Goal: Task Accomplishment & Management: Use online tool/utility

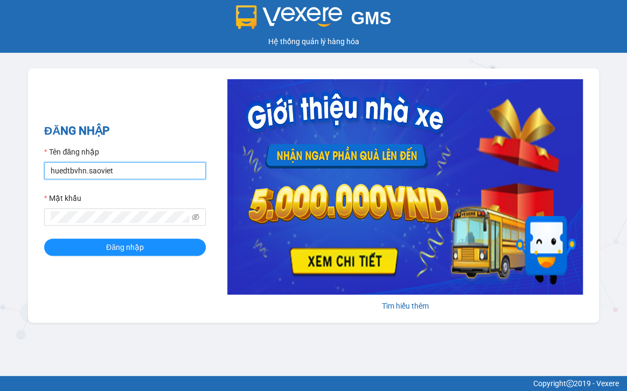
drag, startPoint x: 129, startPoint y: 173, endPoint x: 45, endPoint y: 193, distance: 86.9
click at [45, 193] on form "Tên đăng nhập huedtbvhn.saoviet Mật khẩu Đăng nhập" at bounding box center [125, 201] width 162 height 110
click at [120, 177] on input "huedtbvhn.saoviet" at bounding box center [125, 170] width 162 height 17
click at [64, 172] on input "huedtbvhn.saoviet" at bounding box center [125, 170] width 162 height 17
click at [125, 175] on input "huedtbvhn.saoviet" at bounding box center [125, 170] width 162 height 17
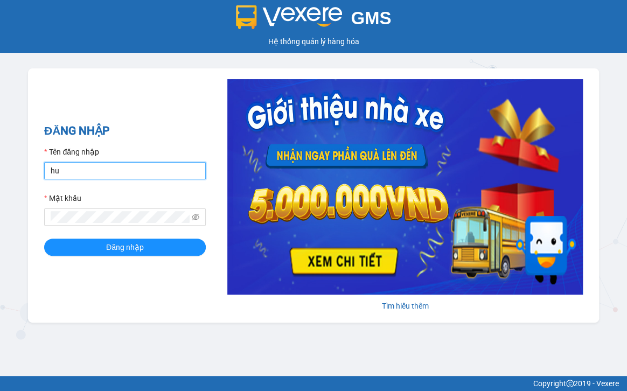
type input "h"
type input "phitt_bvbh.saoviet"
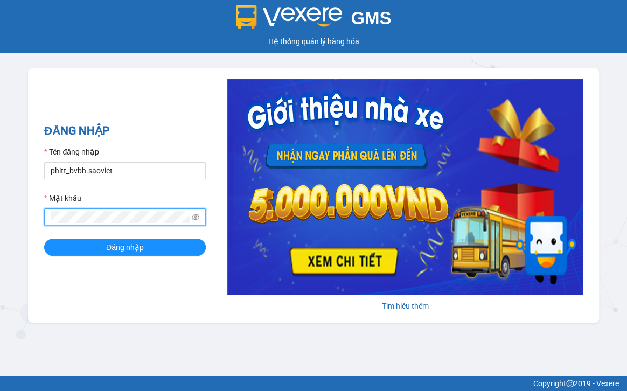
click at [44, 239] on button "Đăng nhập" at bounding box center [125, 247] width 162 height 17
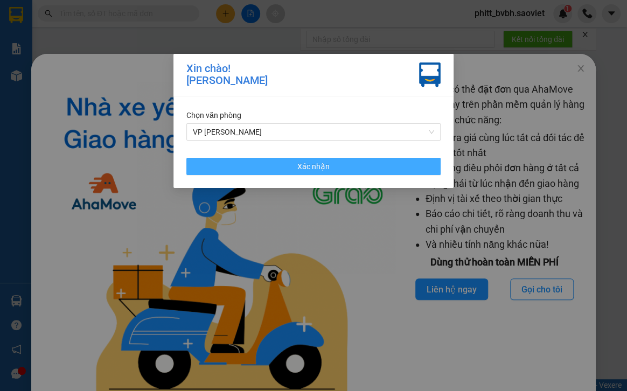
click at [294, 163] on button "Xác nhận" at bounding box center [313, 166] width 254 height 17
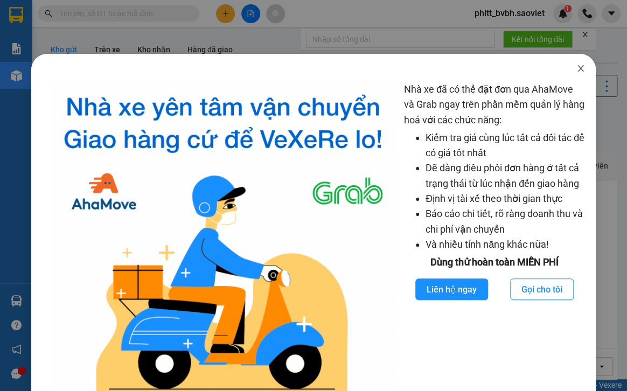
drag, startPoint x: 570, startPoint y: 67, endPoint x: 571, endPoint y: 74, distance: 7.6
click at [577, 71] on icon "close" at bounding box center [581, 68] width 9 height 9
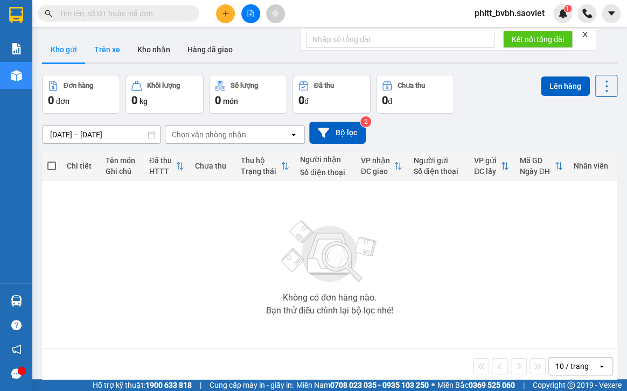
click at [113, 57] on button "Trên xe" at bounding box center [107, 50] width 43 height 26
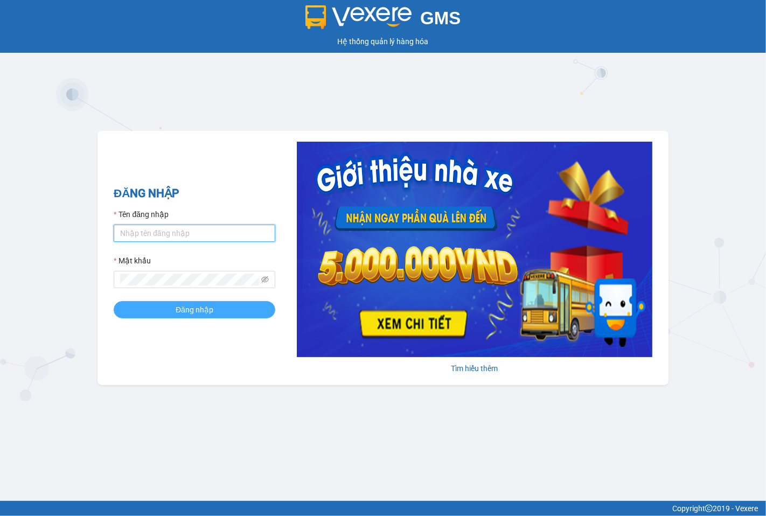
type input "phitt_bvbh.saoviet"
click at [193, 308] on span "Đăng nhập" at bounding box center [195, 310] width 38 height 12
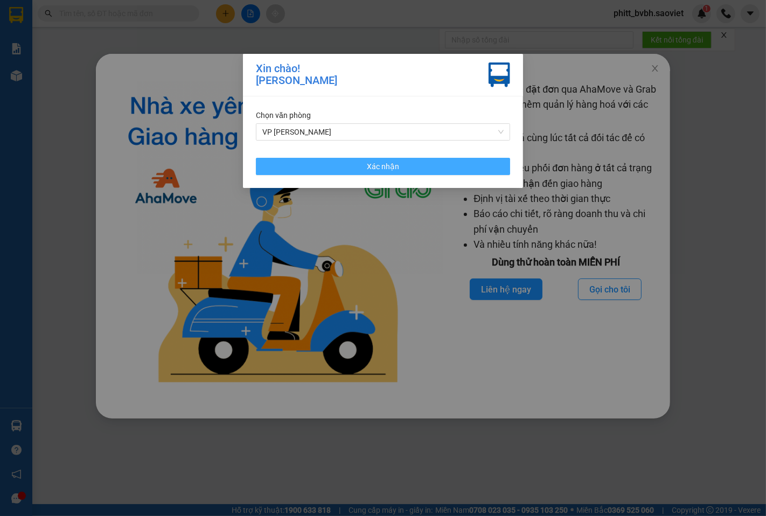
drag, startPoint x: 401, startPoint y: 165, endPoint x: 442, endPoint y: 198, distance: 52.5
click at [401, 168] on button "Xác nhận" at bounding box center [383, 166] width 254 height 17
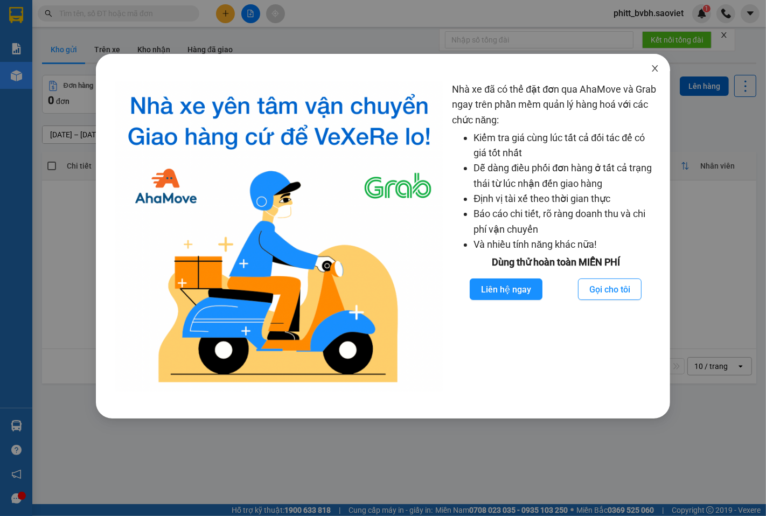
click at [638, 65] on div at bounding box center [383, 62] width 575 height 17
click at [651, 65] on icon "close" at bounding box center [655, 68] width 9 height 9
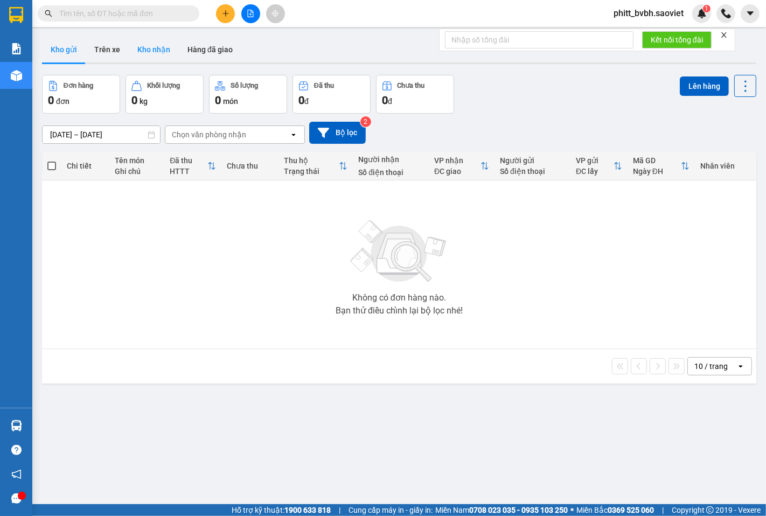
click at [143, 54] on button "Kho nhận" at bounding box center [154, 50] width 50 height 26
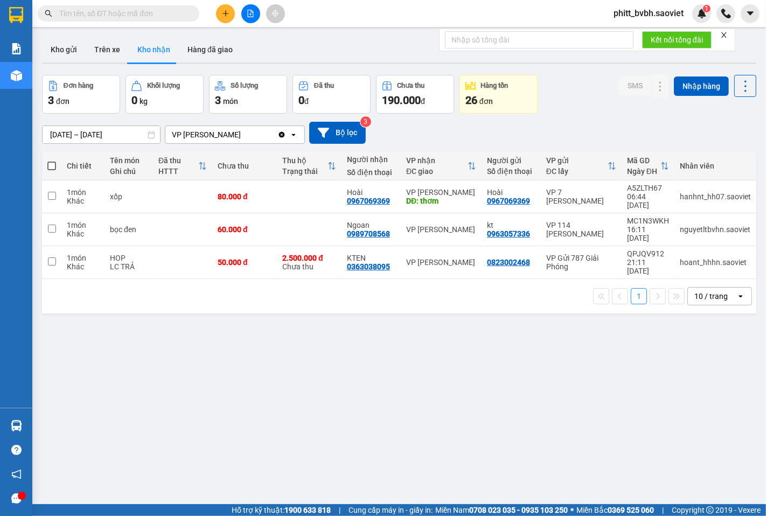
click at [60, 135] on input "[DATE] – [DATE]" at bounding box center [101, 134] width 117 height 17
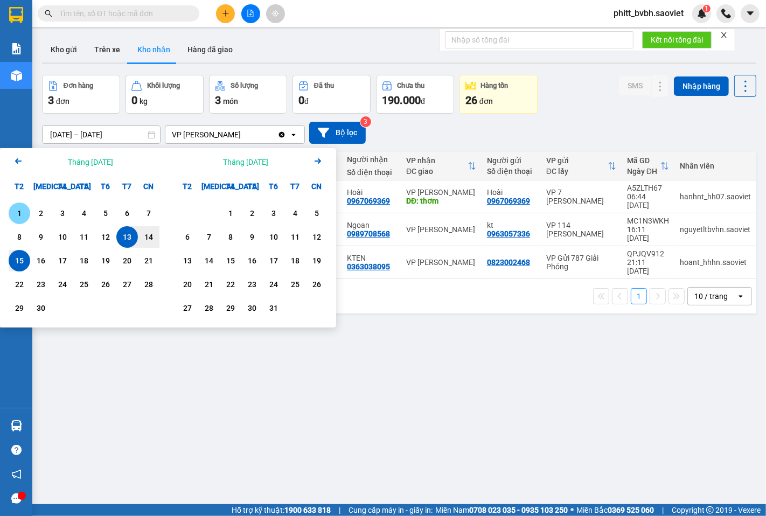
click at [20, 211] on div "1" at bounding box center [19, 213] width 15 height 13
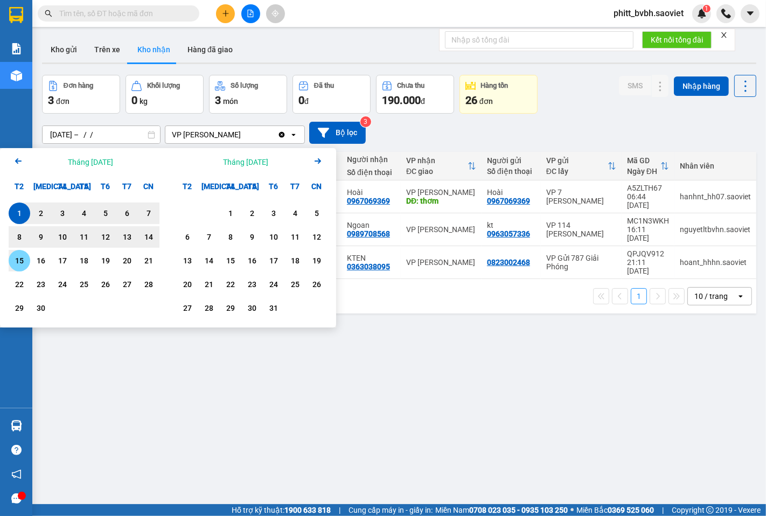
click at [20, 260] on div "15" at bounding box center [19, 260] width 15 height 13
type input "01/09/2025 – 15/09/2025"
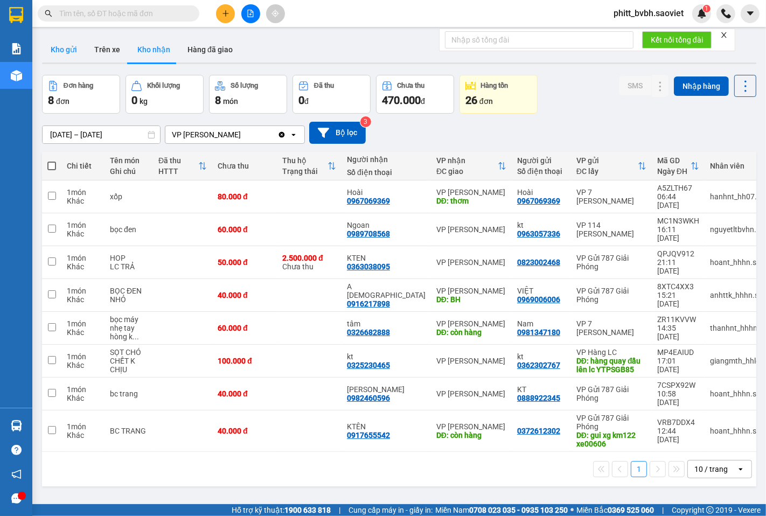
click at [57, 56] on button "Kho gửi" at bounding box center [64, 50] width 44 height 26
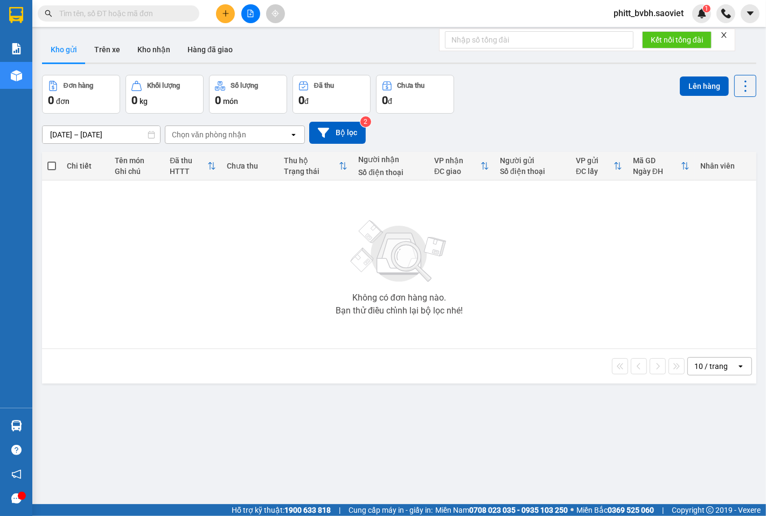
click at [229, 16] on icon "plus" at bounding box center [226, 14] width 8 height 8
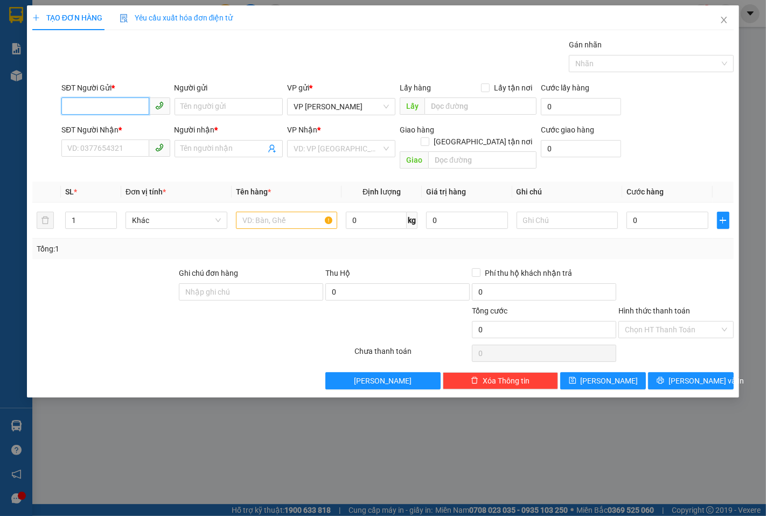
click at [79, 105] on input "SĐT Người Gửi *" at bounding box center [104, 106] width 87 height 17
type input "02147301866"
click at [106, 146] on input "SĐT Người Nhận *" at bounding box center [104, 148] width 87 height 17
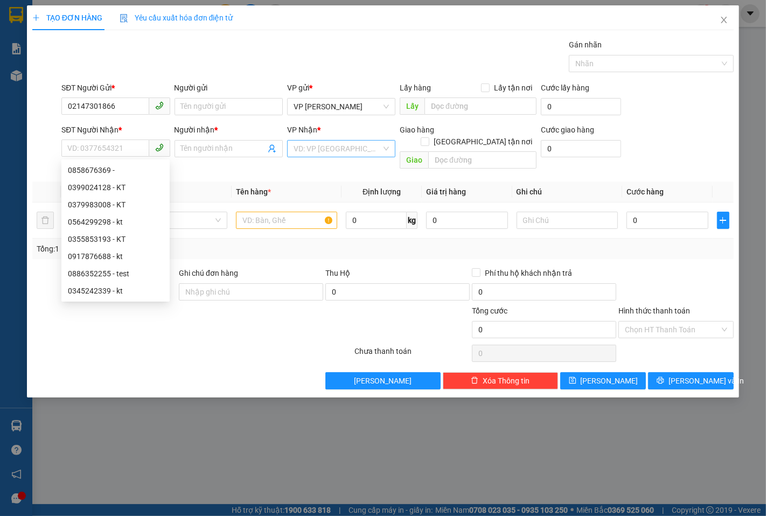
click at [336, 148] on input "search" at bounding box center [338, 149] width 88 height 16
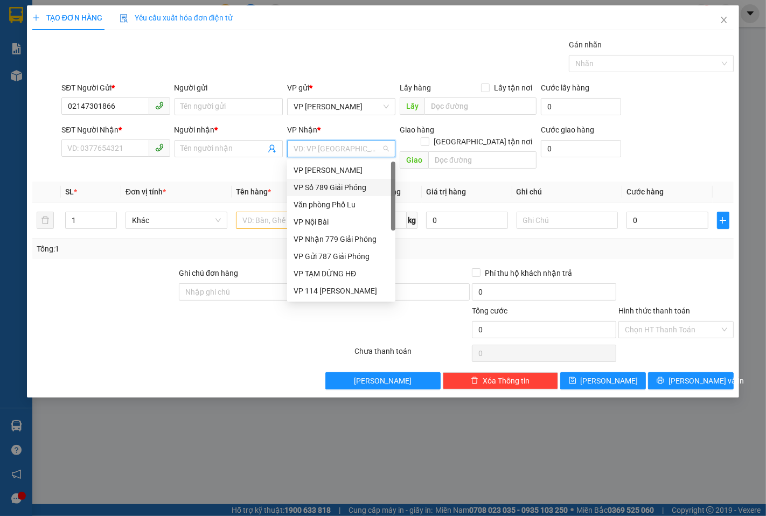
click at [340, 191] on div "VP Số 789 Giải Phóng" at bounding box center [341, 188] width 95 height 12
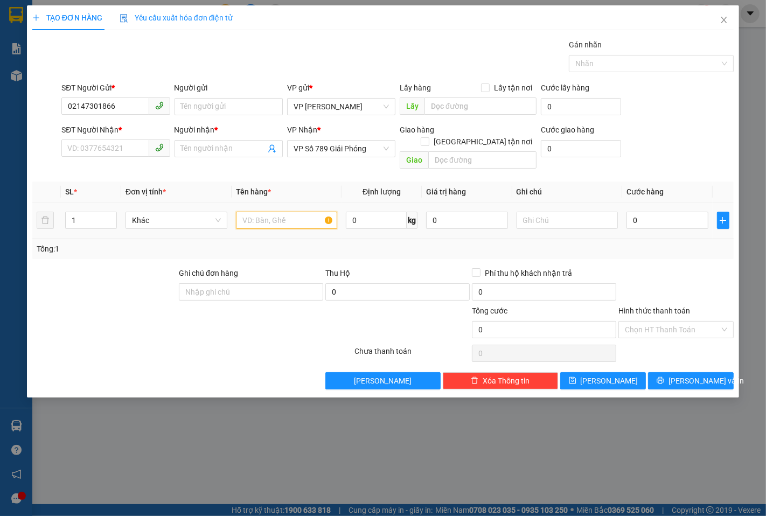
click at [254, 212] on input "text" at bounding box center [287, 220] width 102 height 17
click at [647, 323] on div "Chọn HT Thanh Toán" at bounding box center [676, 329] width 115 height 17
type input "hộp máy in"
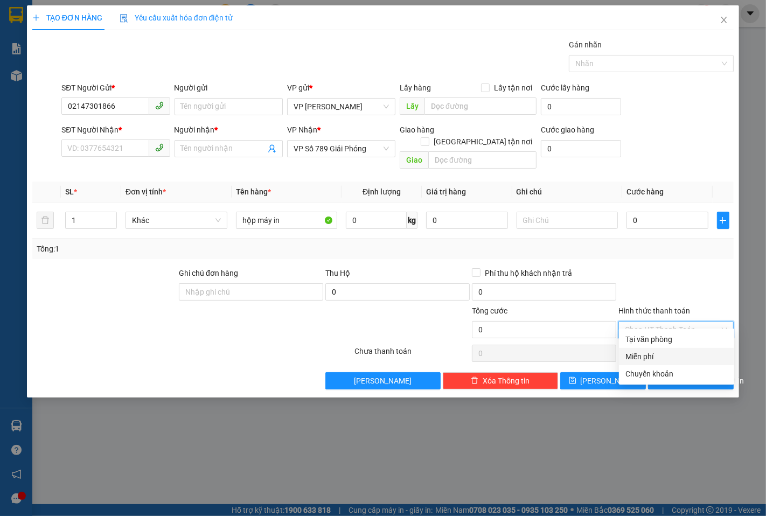
click at [655, 360] on div "Miễn phí" at bounding box center [677, 357] width 102 height 12
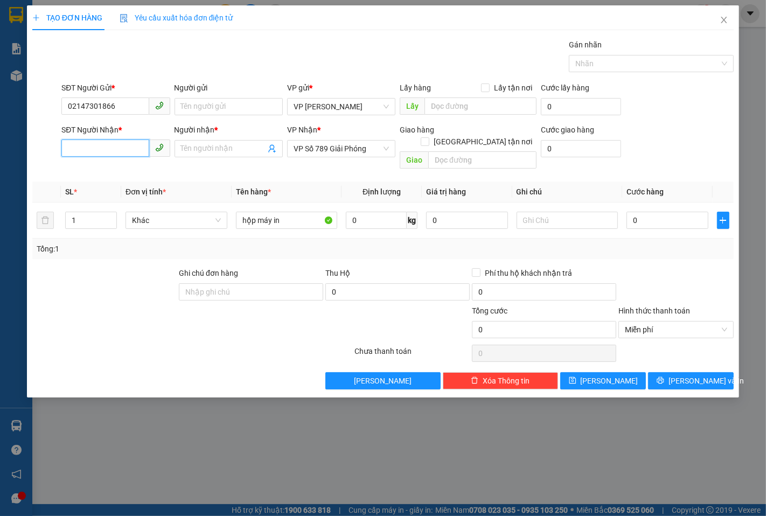
click at [83, 153] on input "SĐT Người Nhận *" at bounding box center [104, 148] width 87 height 17
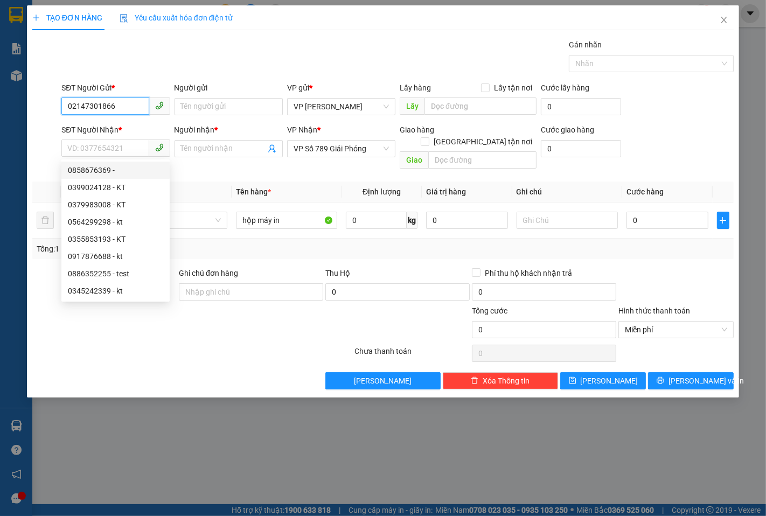
drag, startPoint x: 130, startPoint y: 104, endPoint x: 53, endPoint y: 115, distance: 78.4
click at [44, 115] on div "SĐT Người Gửi * 02147301866 Người gửi Tên người gửi VP gửi * VP Bảo Hà Lấy hàng…" at bounding box center [383, 101] width 704 height 38
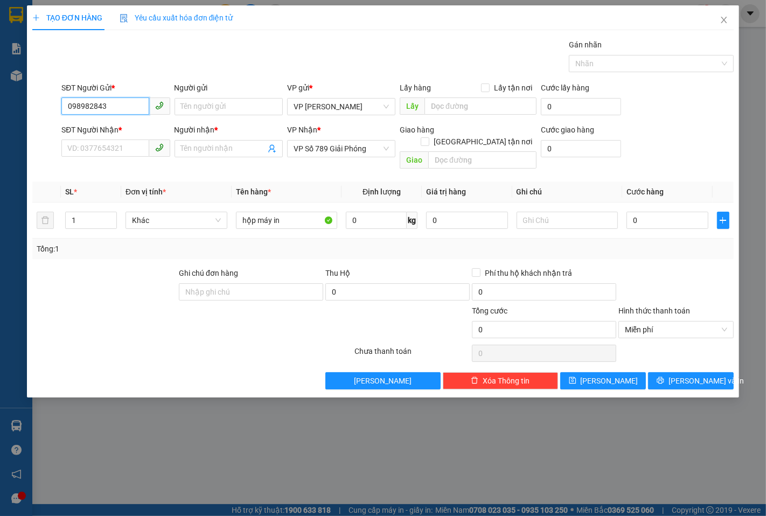
type input "0989828430"
click at [134, 127] on div "0989828430 - PHI BẢO HÀ" at bounding box center [121, 128] width 106 height 12
type input "PHI BẢO HÀ"
type input "0989828430"
click at [121, 150] on input "SĐT Người Nhận *" at bounding box center [104, 148] width 87 height 17
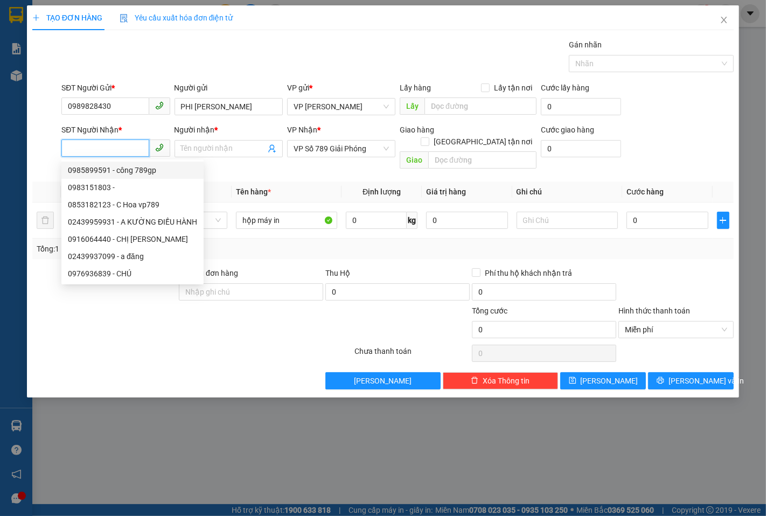
click at [132, 170] on div "0985899591 - công 789gp" at bounding box center [132, 170] width 129 height 12
type input "0985899591"
type input "công 789gp"
type input "ggg"
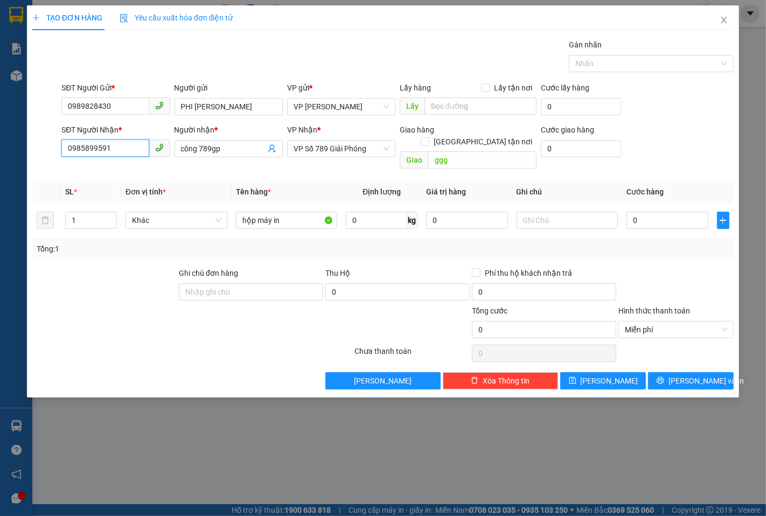
click at [127, 142] on input "0985899591" at bounding box center [104, 148] width 87 height 17
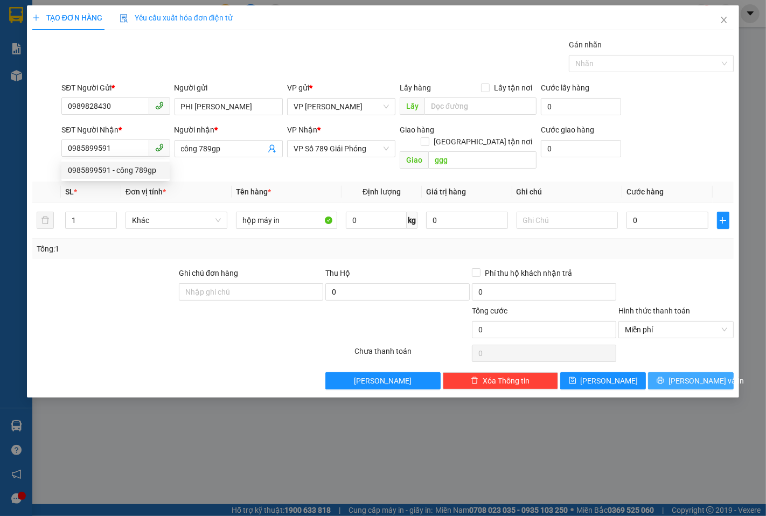
click at [700, 375] on span "Lưu và In" at bounding box center [706, 381] width 75 height 12
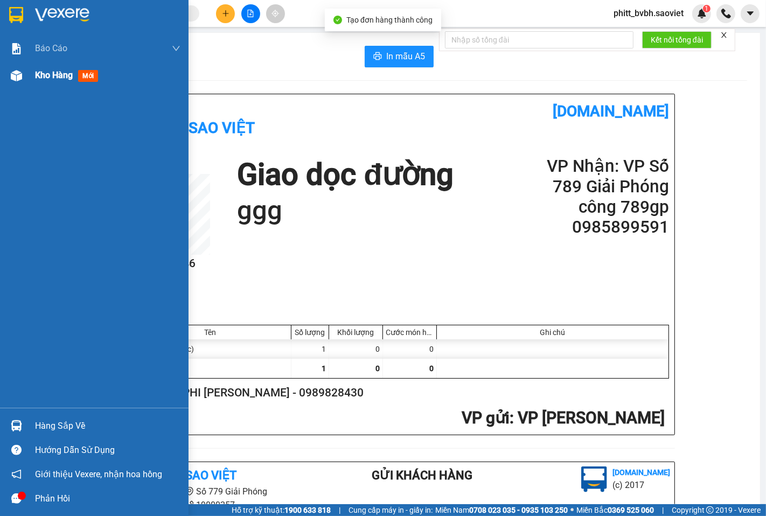
click at [42, 73] on span "Kho hàng" at bounding box center [54, 75] width 38 height 10
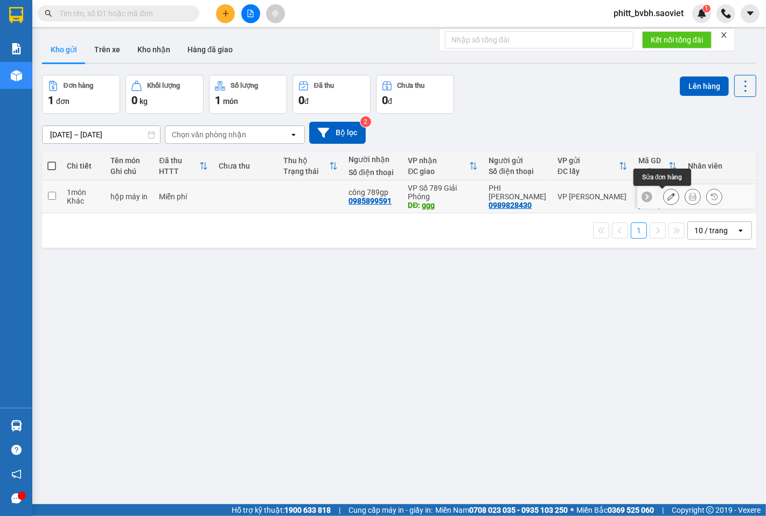
click at [668, 193] on icon at bounding box center [672, 197] width 8 height 8
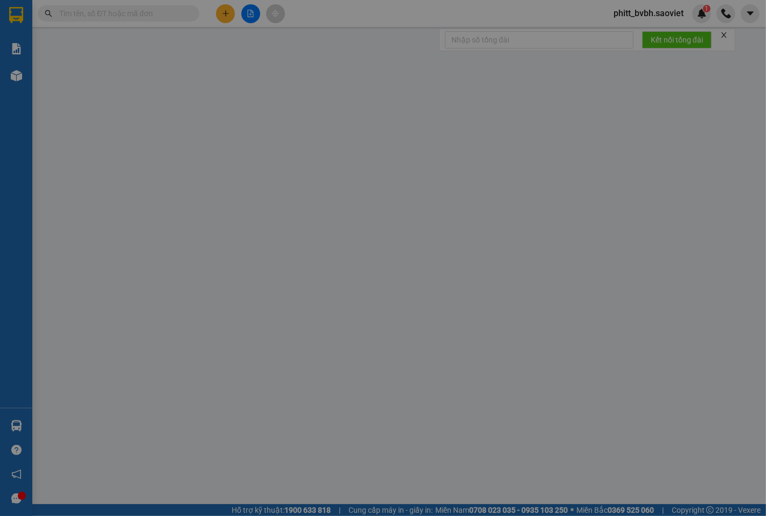
type input "0989828430"
type input "PHI BẢO HÀ"
type input "0985899591"
type input "công 789gp"
type input "ggg"
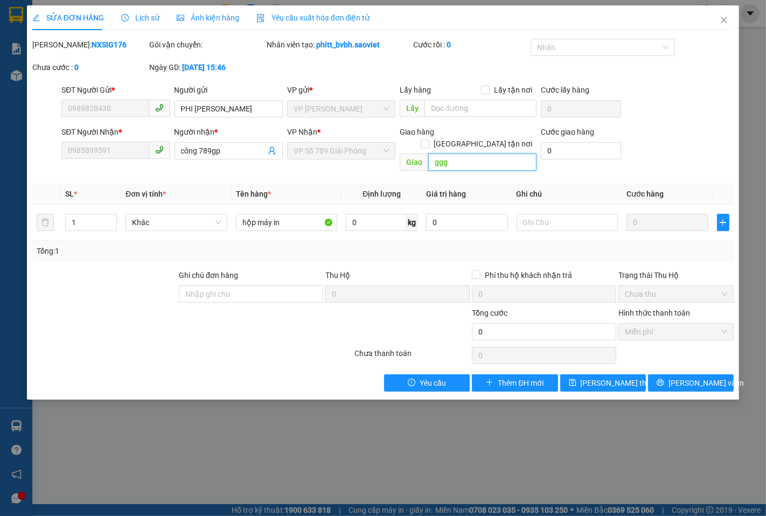
click at [489, 154] on input "ggg" at bounding box center [482, 162] width 108 height 17
click at [708, 377] on span "Lưu và In" at bounding box center [706, 383] width 75 height 12
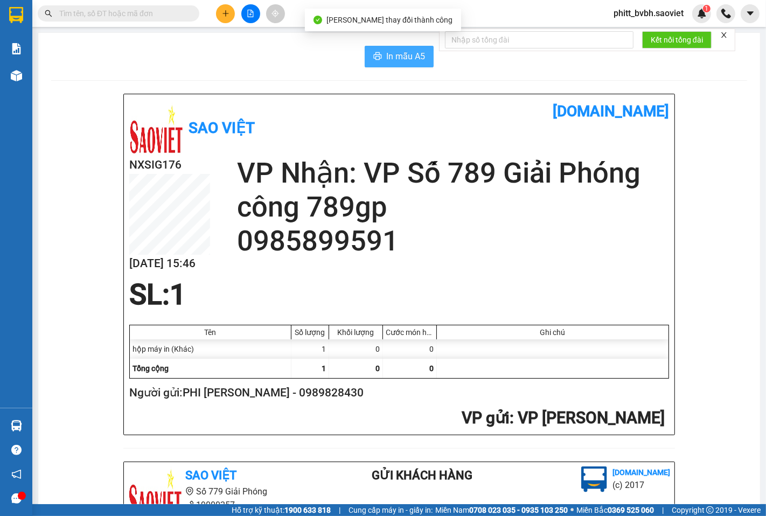
click at [386, 61] on span "In mẫu A5" at bounding box center [405, 56] width 39 height 13
click at [147, 18] on input "text" at bounding box center [122, 14] width 127 height 12
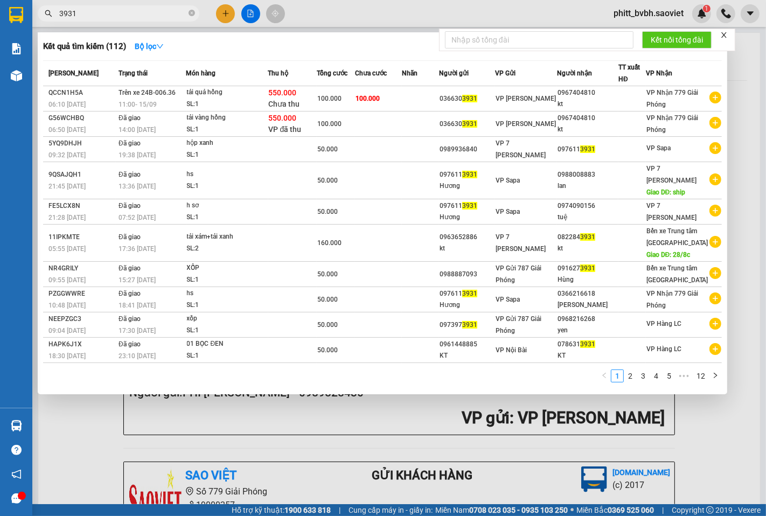
type input "3931"
drag, startPoint x: 191, startPoint y: 12, endPoint x: 178, endPoint y: 18, distance: 14.5
click at [191, 13] on icon "close-circle" at bounding box center [192, 13] width 6 height 6
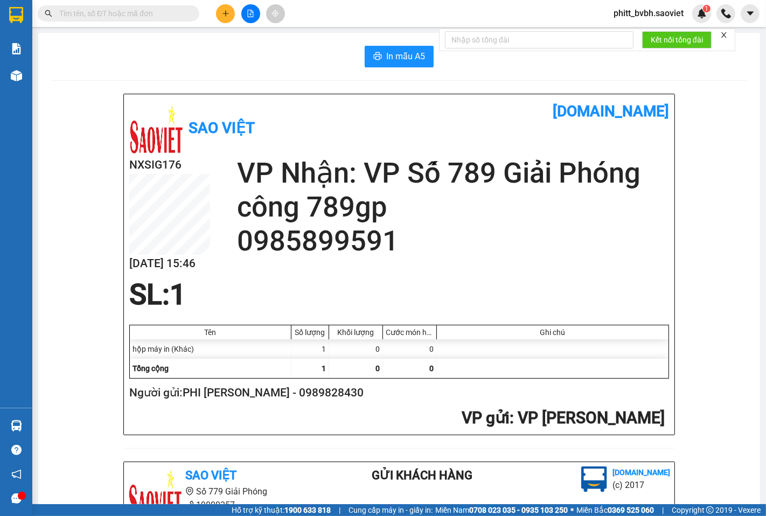
click at [100, 14] on input "text" at bounding box center [122, 14] width 127 height 12
paste input "0366303931"
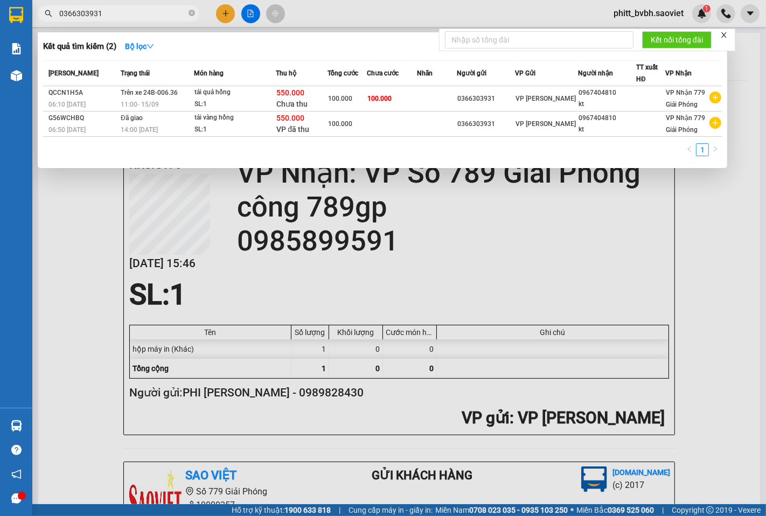
type input "0366303931"
click at [65, 278] on div at bounding box center [383, 258] width 766 height 516
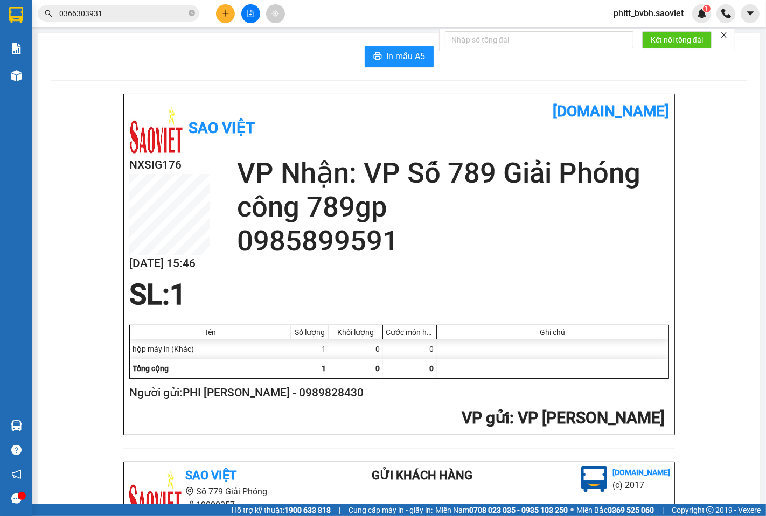
click at [133, 10] on input "0366303931" at bounding box center [122, 14] width 127 height 12
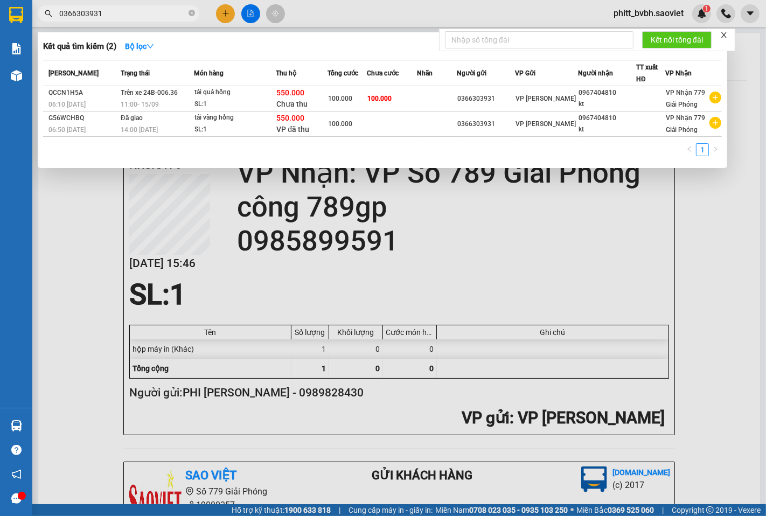
click at [340, 224] on div at bounding box center [383, 258] width 766 height 516
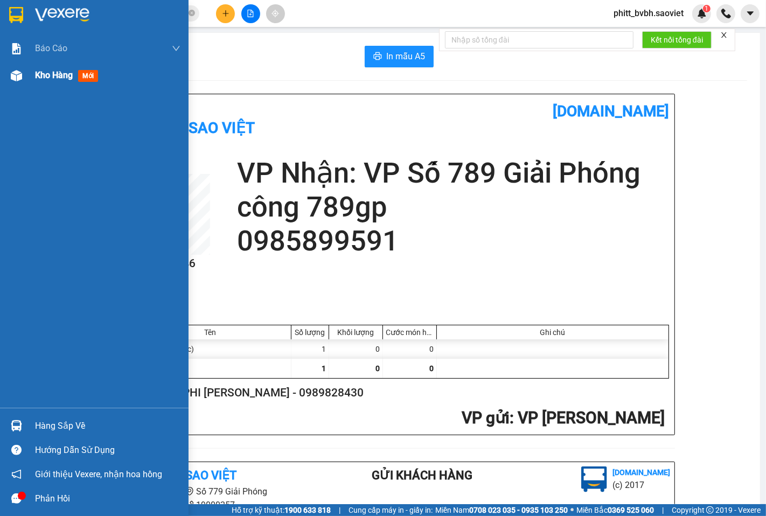
click at [71, 77] on span "Kho hàng" at bounding box center [54, 75] width 38 height 10
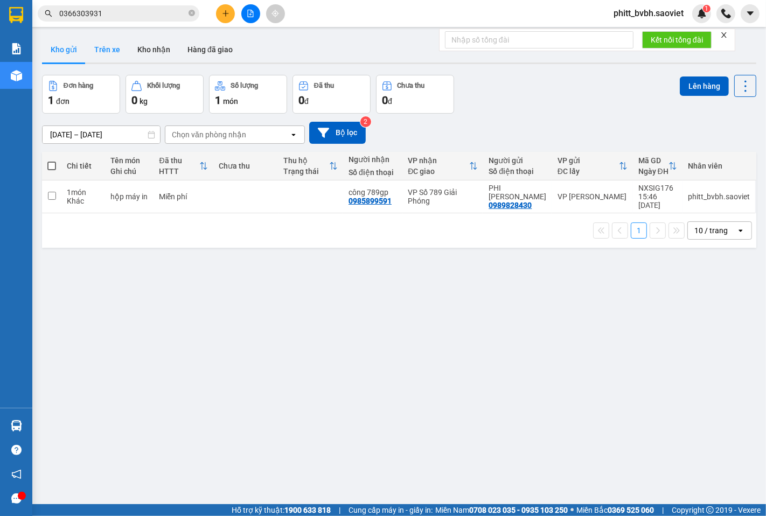
click at [87, 52] on div "Kho gửi Trên xe Kho nhận Hàng đã giao" at bounding box center [399, 51] width 715 height 29
click at [117, 47] on button "Trên xe" at bounding box center [107, 50] width 43 height 26
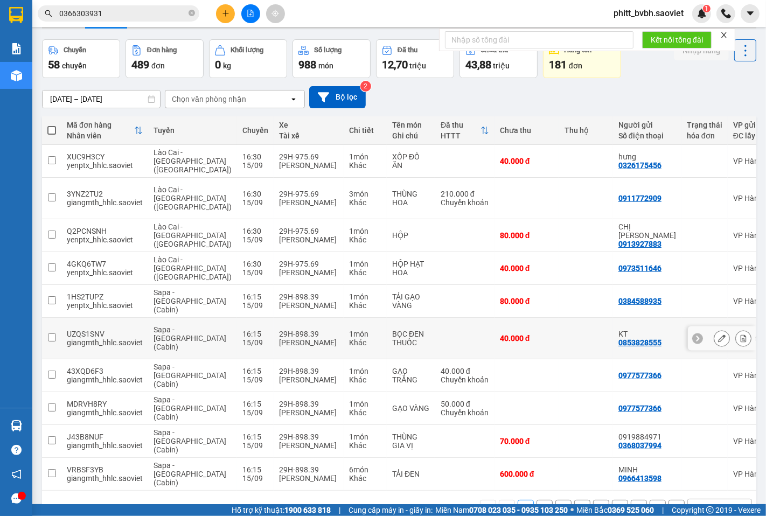
scroll to position [50, 0]
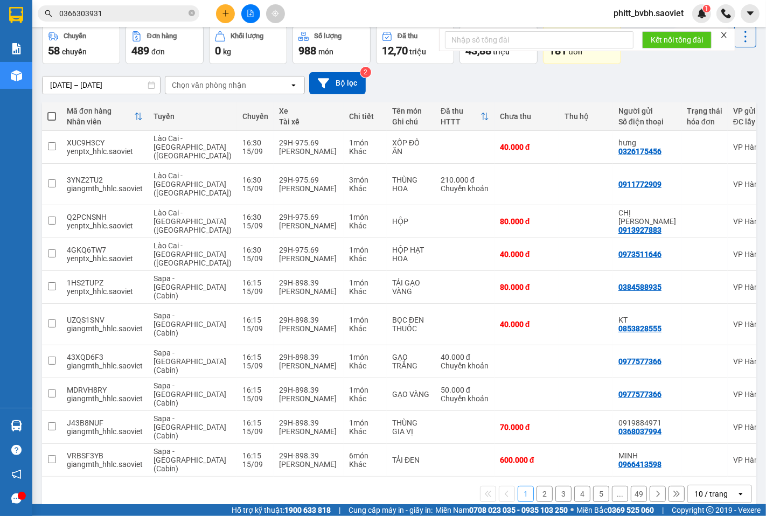
click at [209, 81] on div "Chọn văn phòng nhận" at bounding box center [209, 85] width 74 height 11
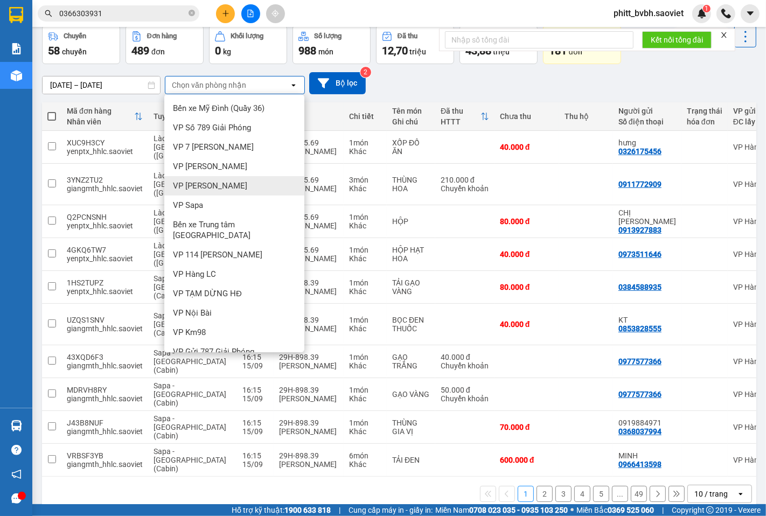
click at [237, 185] on div "VP [PERSON_NAME]" at bounding box center [234, 185] width 140 height 19
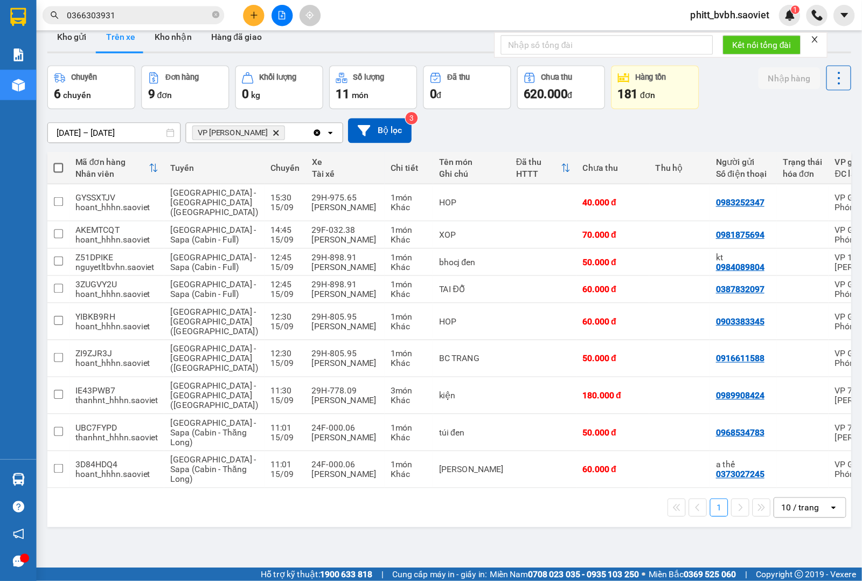
scroll to position [0, 0]
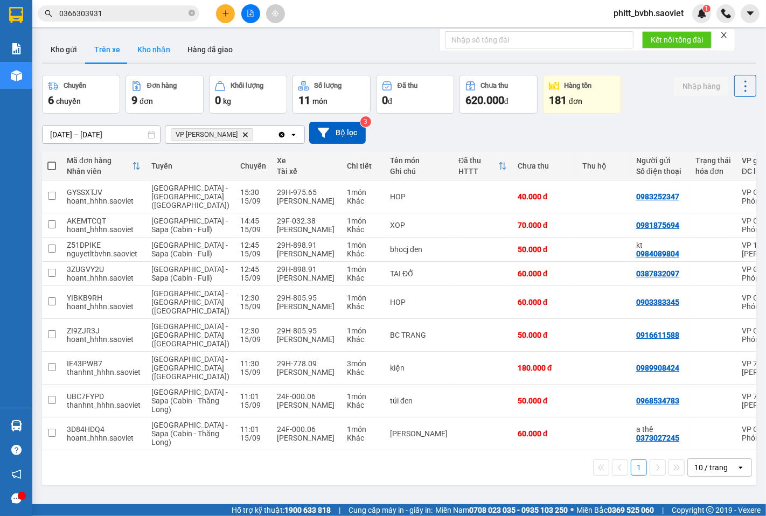
click at [156, 57] on button "Kho nhận" at bounding box center [154, 50] width 50 height 26
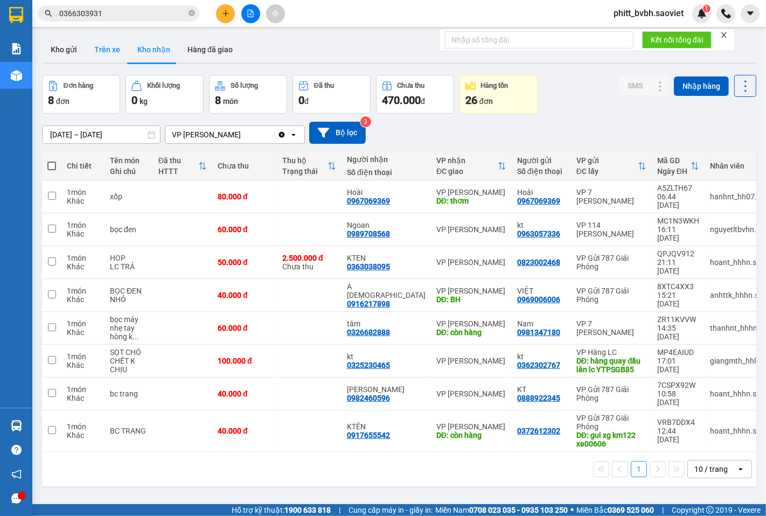
click at [105, 45] on button "Trên xe" at bounding box center [107, 50] width 43 height 26
type input "[DATE] – [DATE]"
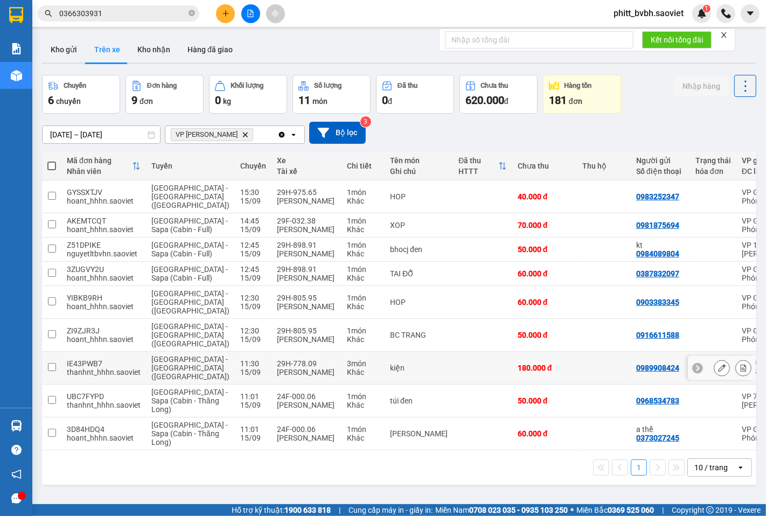
click at [390, 383] on td "kiện" at bounding box center [419, 368] width 68 height 33
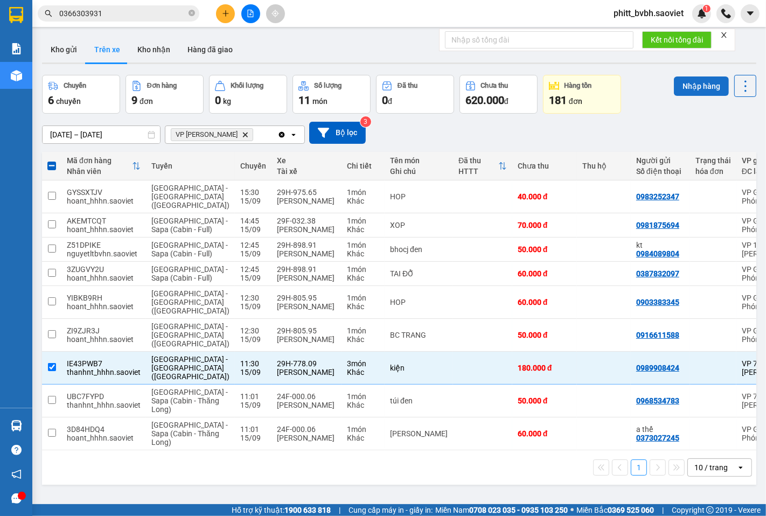
click at [686, 88] on button "Nhập hàng" at bounding box center [701, 86] width 55 height 19
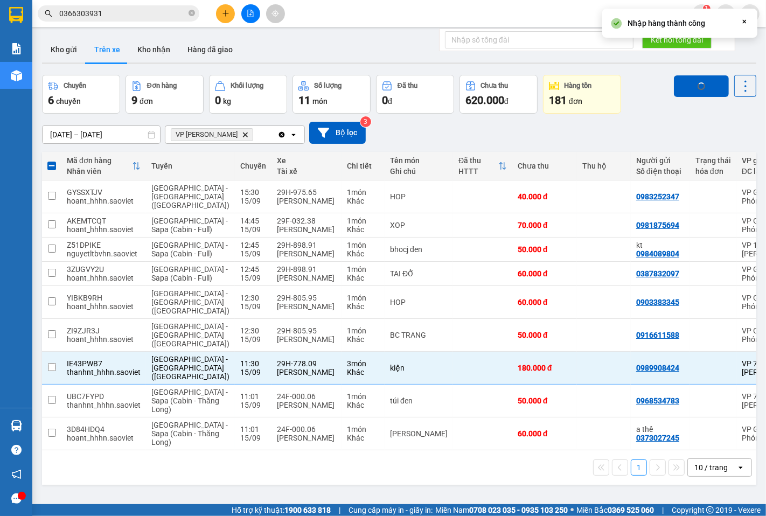
checkbox input "false"
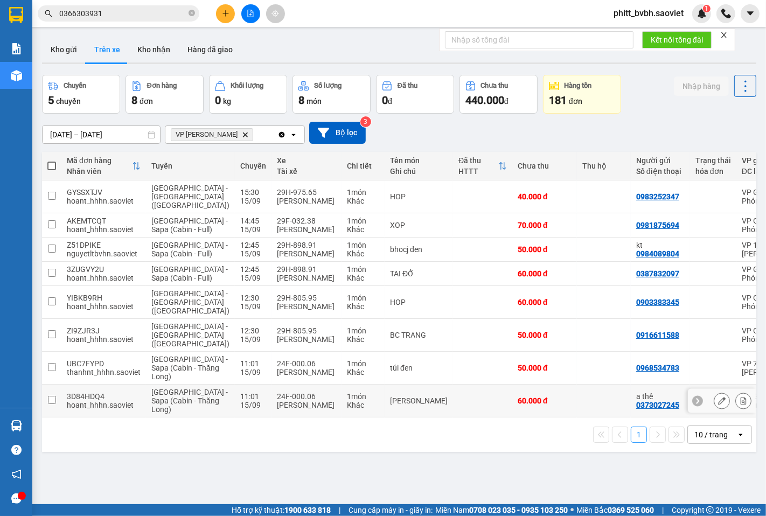
drag, startPoint x: 423, startPoint y: 434, endPoint x: 426, endPoint y: 409, distance: 25.6
click at [453, 418] on td at bounding box center [482, 401] width 59 height 33
checkbox input "true"
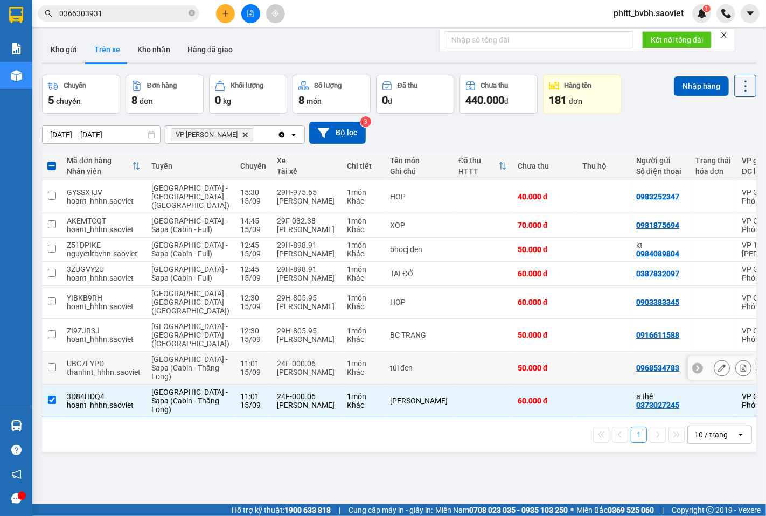
click at [453, 385] on td at bounding box center [482, 368] width 59 height 33
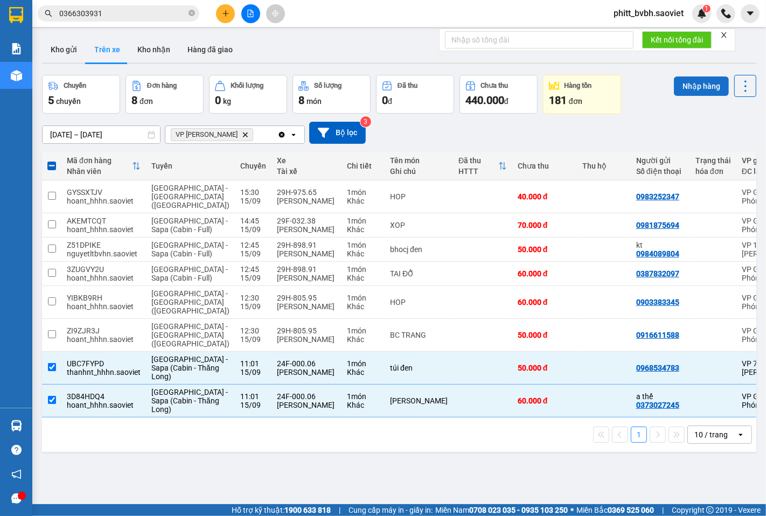
click at [690, 87] on button "Nhập hàng" at bounding box center [701, 86] width 55 height 19
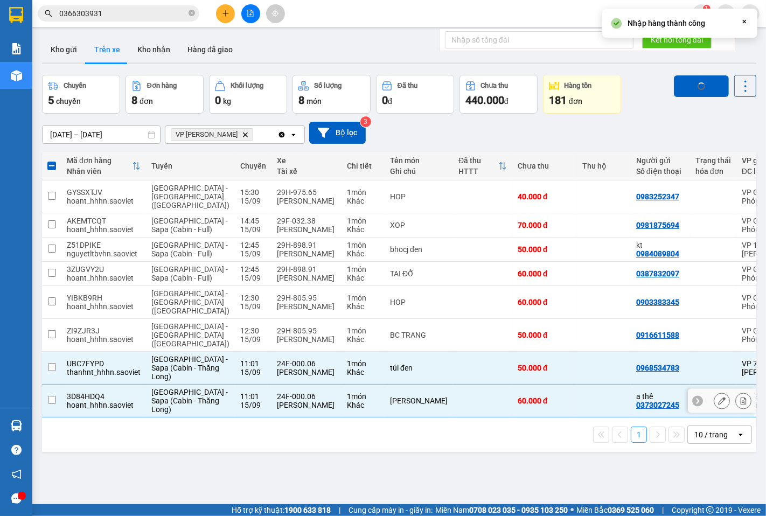
checkbox input "false"
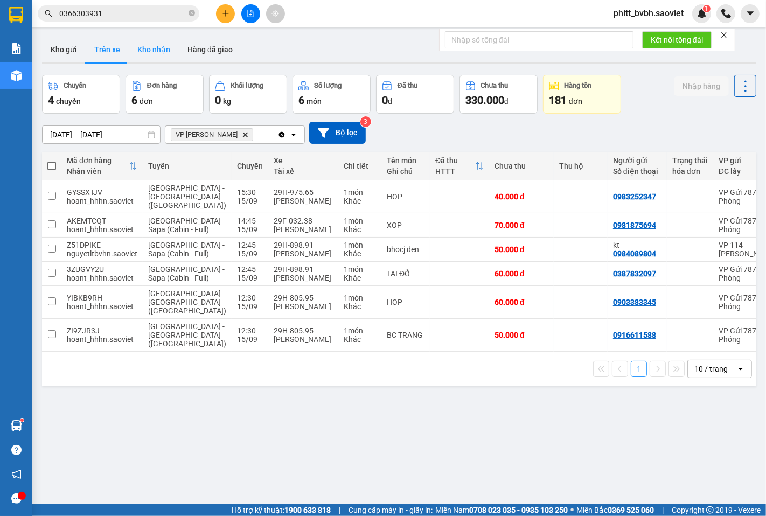
click at [136, 42] on button "Kho nhận" at bounding box center [154, 50] width 50 height 26
type input "01/09/2025 – 15/09/2025"
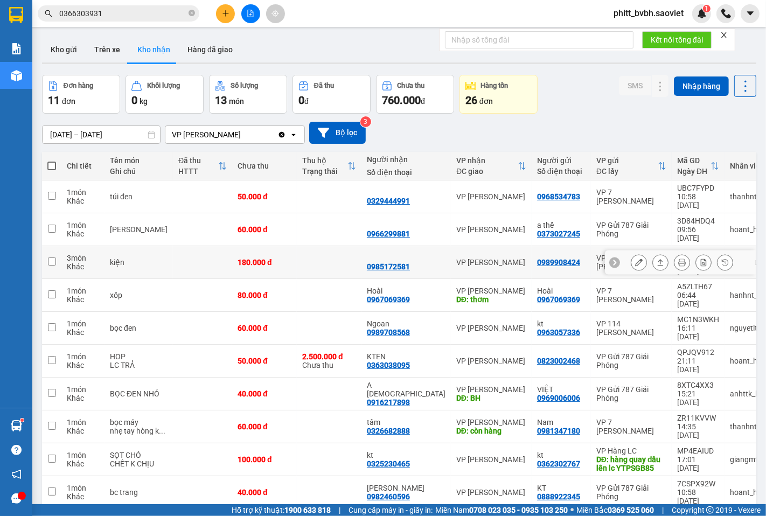
click at [257, 258] on div "180.000 đ" at bounding box center [265, 262] width 54 height 9
checkbox input "true"
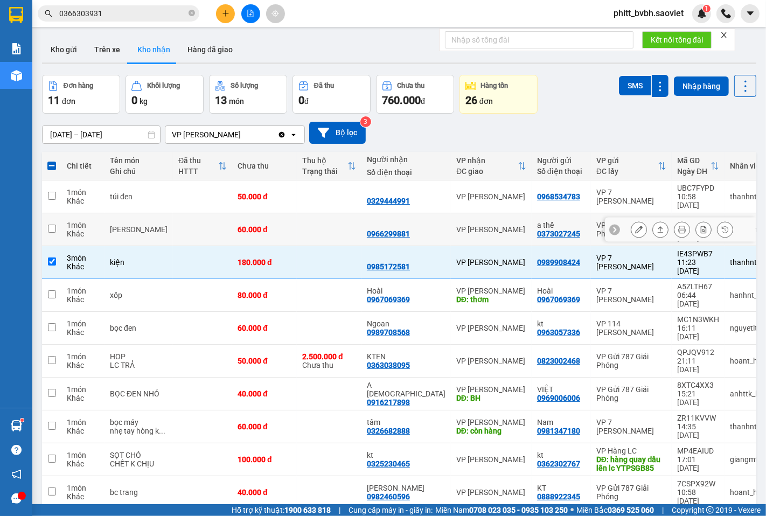
drag, startPoint x: 261, startPoint y: 217, endPoint x: 282, endPoint y: 198, distance: 27.8
click at [265, 225] on div "60.000 đ" at bounding box center [265, 229] width 54 height 9
checkbox input "true"
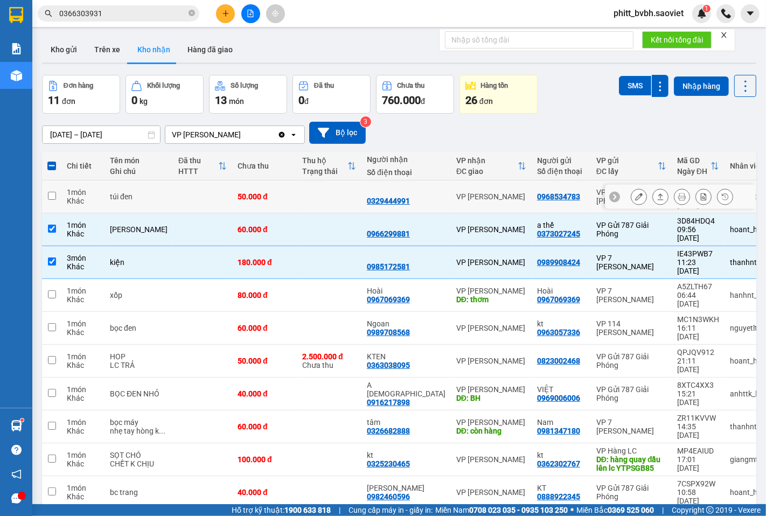
click at [297, 197] on td at bounding box center [329, 197] width 65 height 33
checkbox input "true"
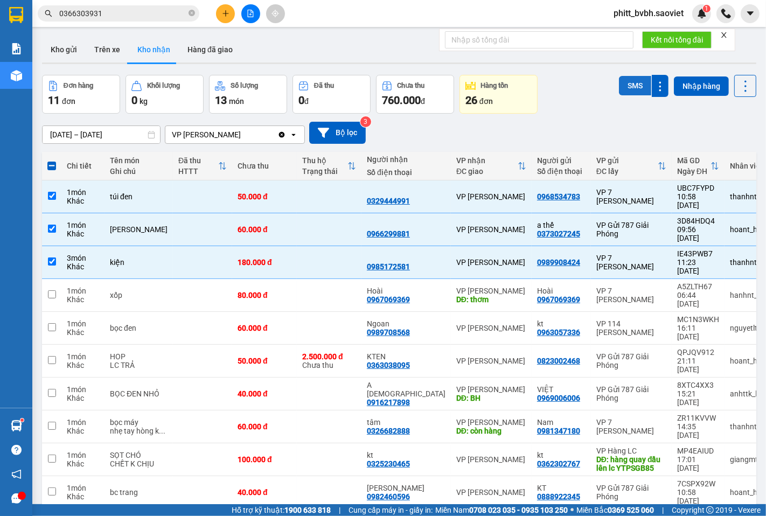
click at [638, 83] on button "SMS" at bounding box center [635, 85] width 32 height 19
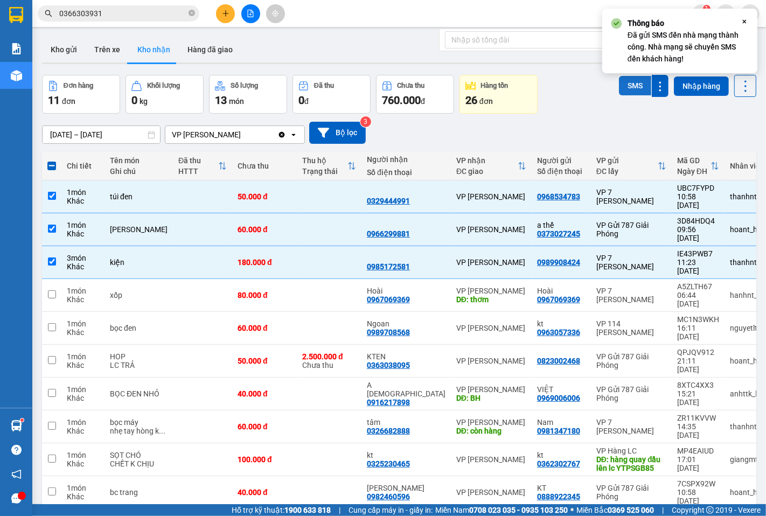
click at [634, 83] on button "SMS" at bounding box center [635, 85] width 32 height 19
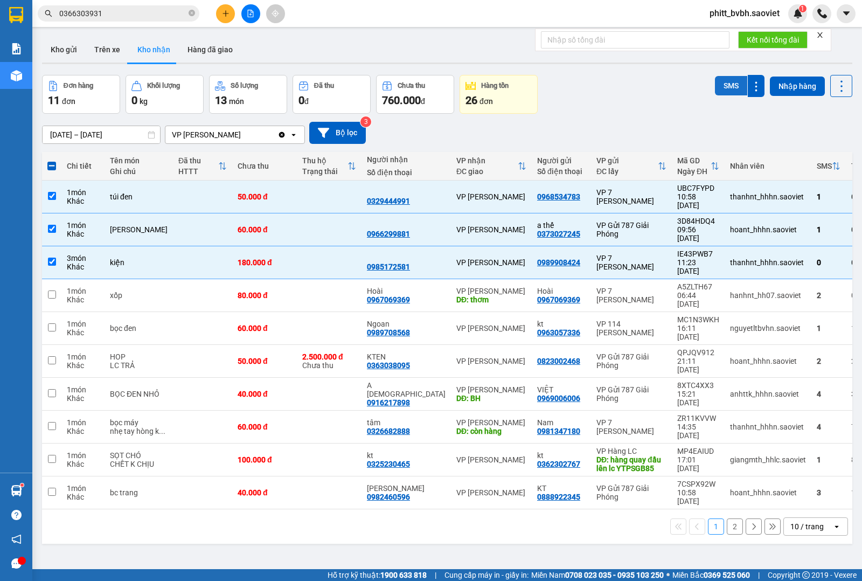
click at [717, 84] on button "SMS" at bounding box center [731, 85] width 32 height 19
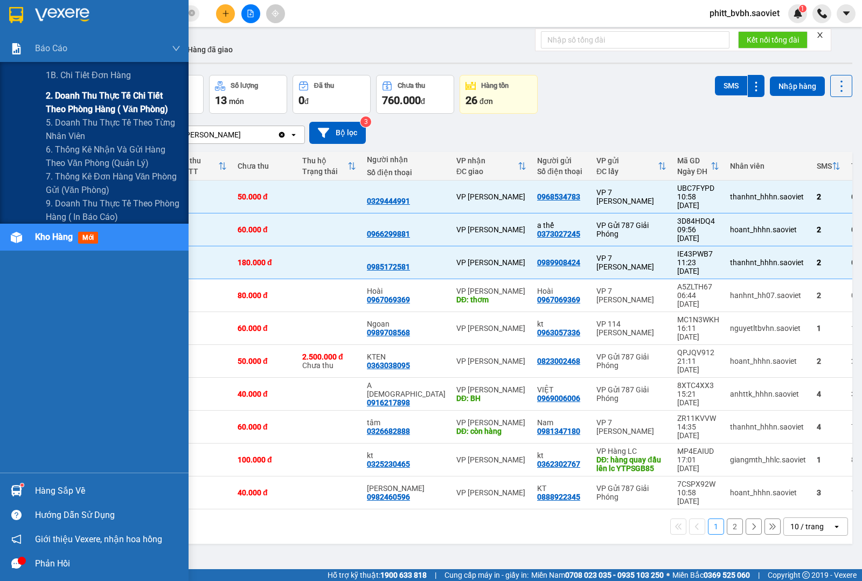
drag, startPoint x: 80, startPoint y: 93, endPoint x: 85, endPoint y: 102, distance: 10.4
click at [80, 97] on span "2. Doanh thu thực tế chi tiết theo phòng hàng ( văn phòng)" at bounding box center [113, 102] width 135 height 27
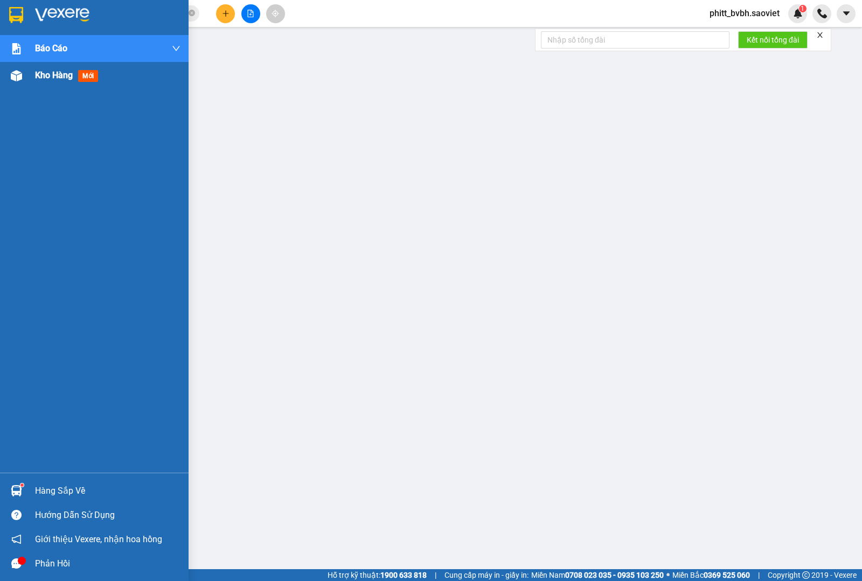
click at [30, 65] on div "Kho hàng mới" at bounding box center [94, 75] width 189 height 27
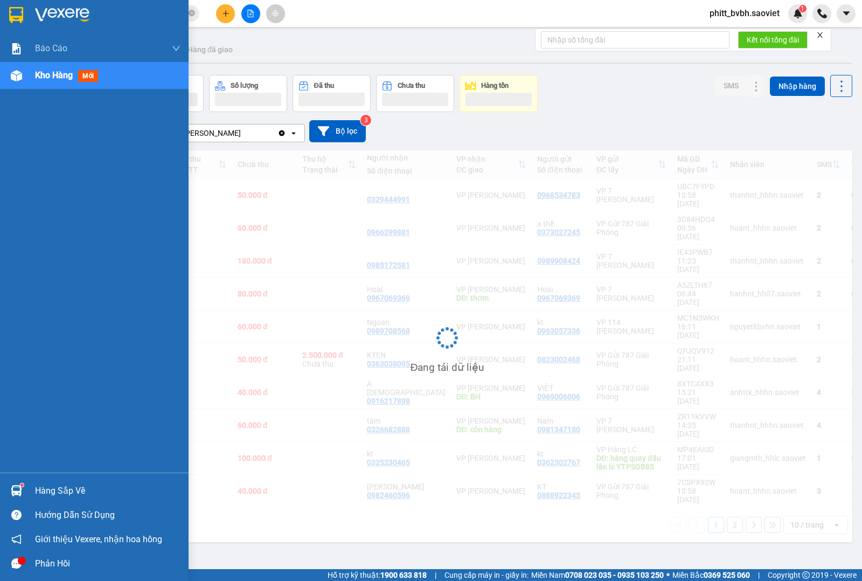
drag, startPoint x: 45, startPoint y: 74, endPoint x: 65, endPoint y: 86, distance: 23.2
click at [46, 77] on span "Kho hàng" at bounding box center [54, 75] width 38 height 10
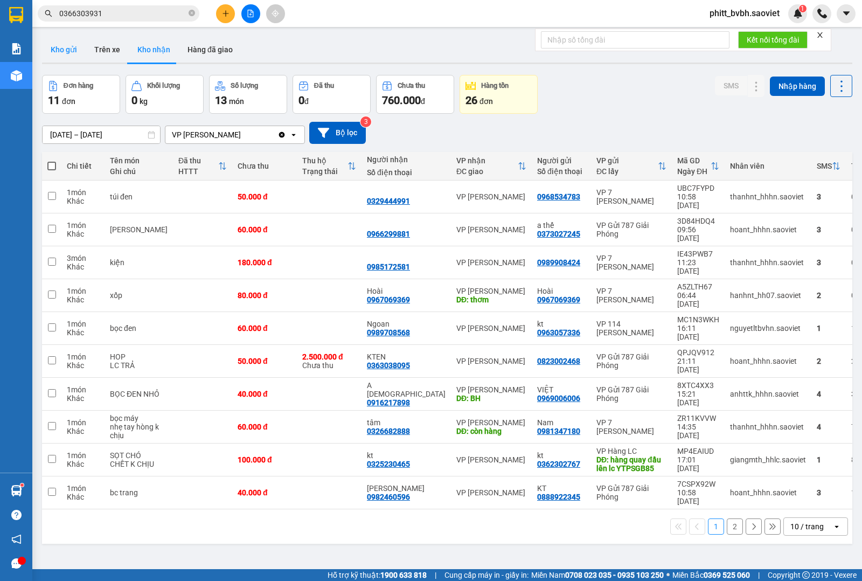
click at [63, 47] on button "Kho gửi" at bounding box center [64, 50] width 44 height 26
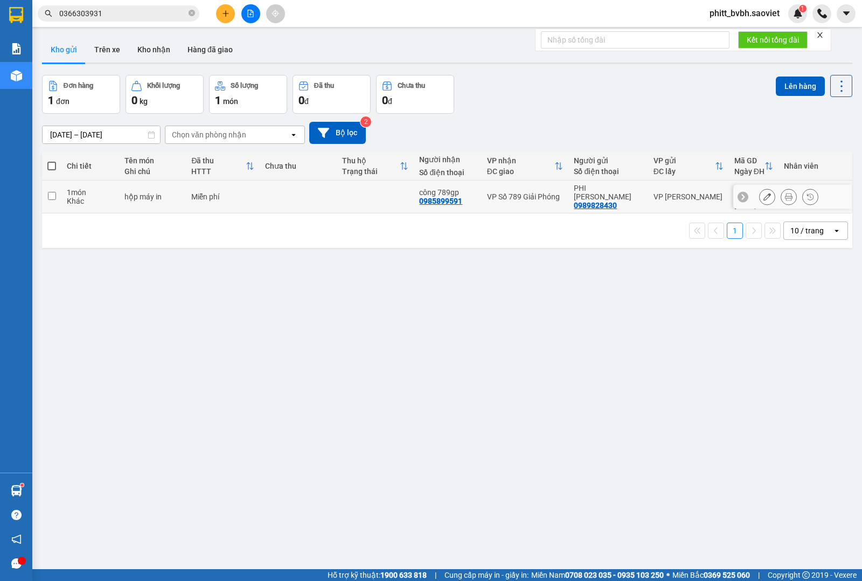
click at [312, 183] on td at bounding box center [298, 197] width 77 height 33
checkbox input "true"
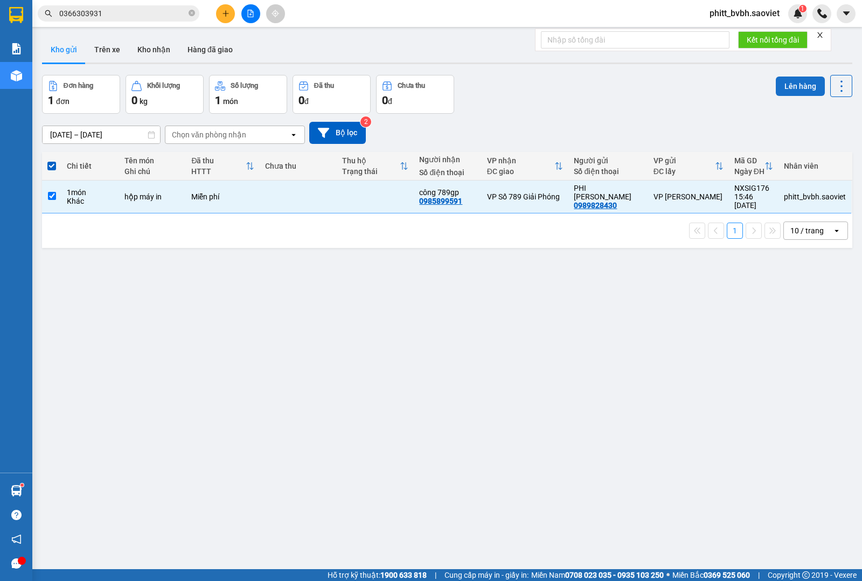
click at [766, 82] on button "Lên hàng" at bounding box center [800, 86] width 49 height 19
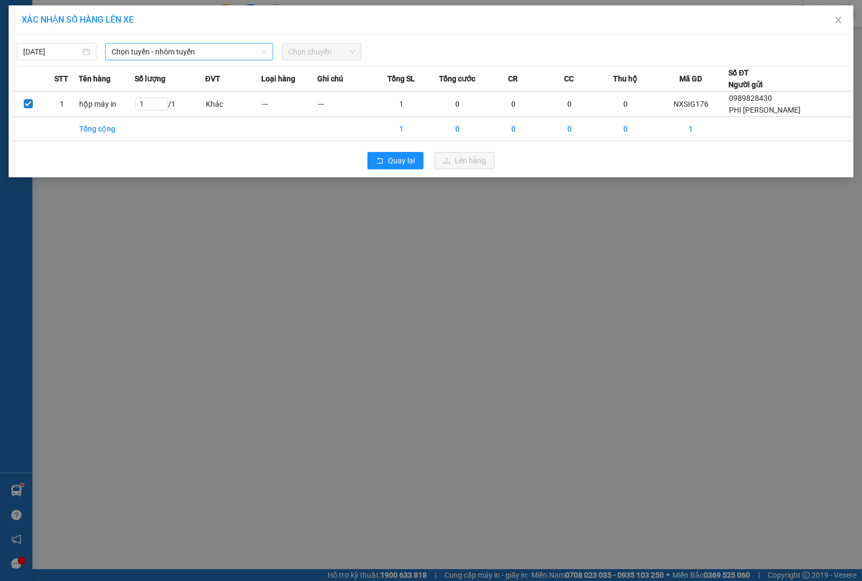
click at [170, 49] on span "Chọn tuyến - nhóm tuyến" at bounding box center [189, 52] width 155 height 16
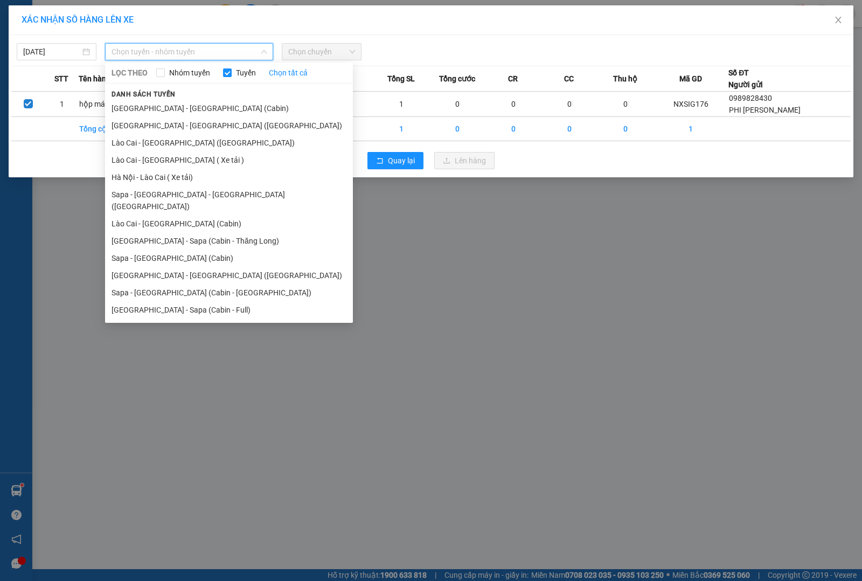
click at [154, 144] on li "Lào Cai - Hà Nội (Giường)" at bounding box center [229, 142] width 248 height 17
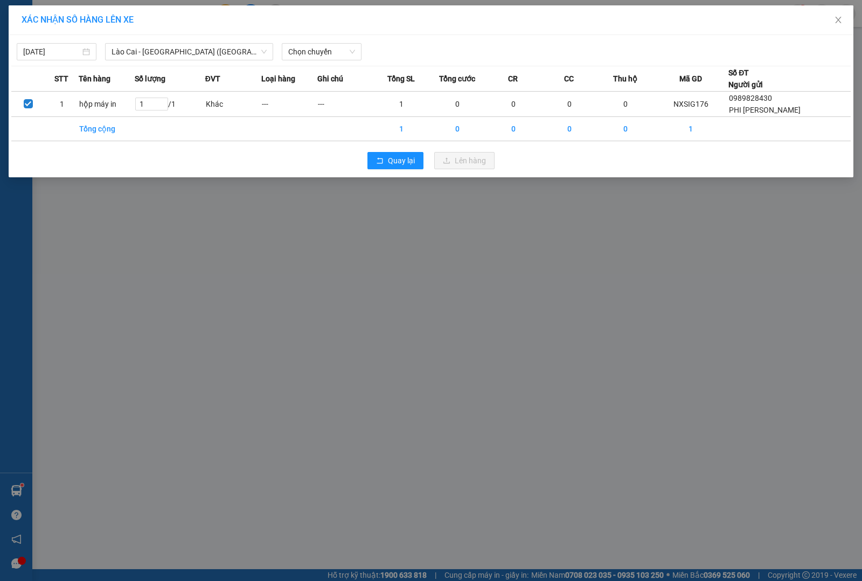
click at [328, 61] on div "15/09/2025 Lào Cai - Hà Nội (Giường) LỌC THEO Nhóm tuyến Tuyến Chọn tất cả Danh…" at bounding box center [431, 106] width 845 height 142
click at [327, 56] on span "Chọn chuyến" at bounding box center [321, 52] width 67 height 16
type input "0582"
click at [327, 69] on div "15:30 - 29H-805.82" at bounding box center [330, 73] width 84 height 12
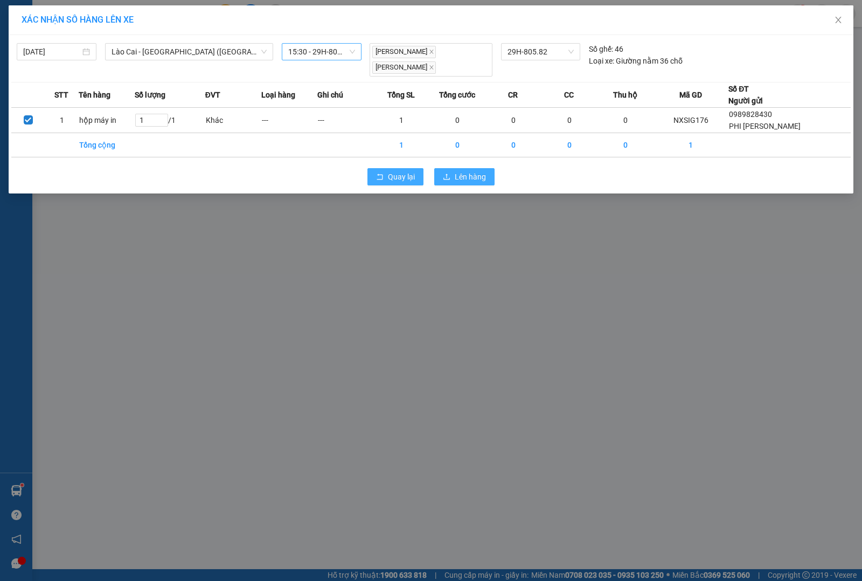
drag, startPoint x: 464, startPoint y: 171, endPoint x: 398, endPoint y: 168, distance: 65.8
click at [402, 167] on div "Quay lại Lên hàng" at bounding box center [431, 177] width 840 height 28
click at [397, 171] on span "Quay lại" at bounding box center [401, 177] width 27 height 12
